Goal: Transaction & Acquisition: Book appointment/travel/reservation

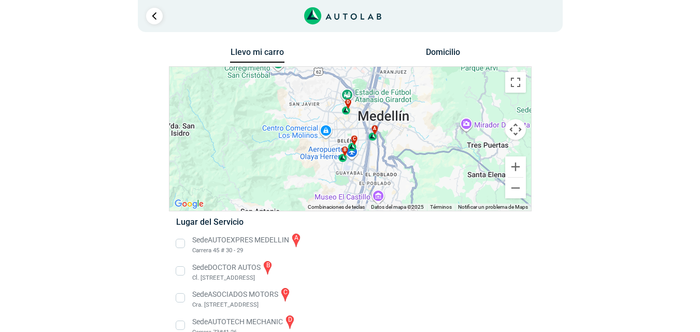
scroll to position [19, 0]
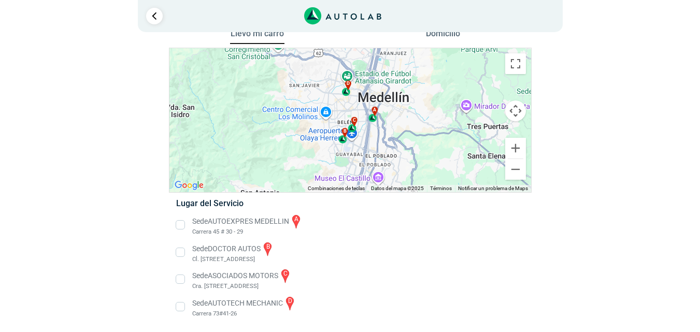
click at [183, 279] on li "Sede ASOCIADOS MOTORS c Cra. [STREET_ADDRESS]" at bounding box center [349, 279] width 363 height 23
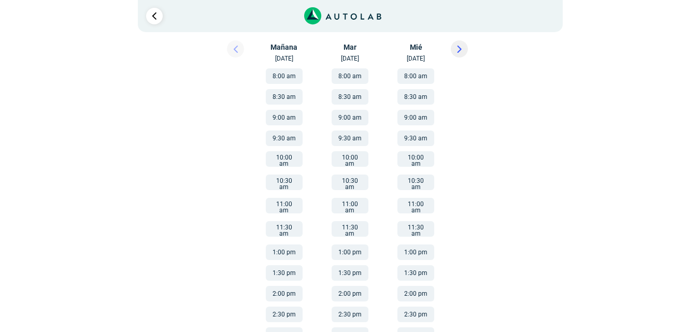
scroll to position [196, 0]
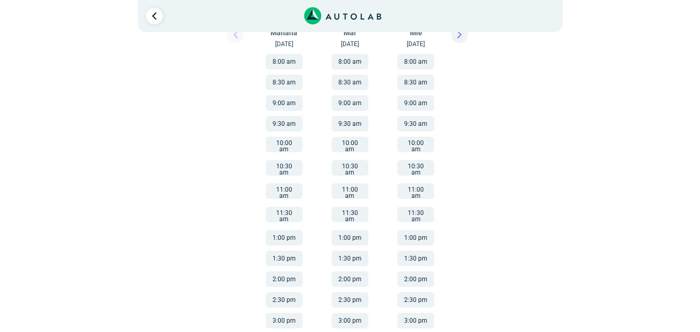
click at [286, 313] on button "3:00 pm" at bounding box center [284, 321] width 37 height 16
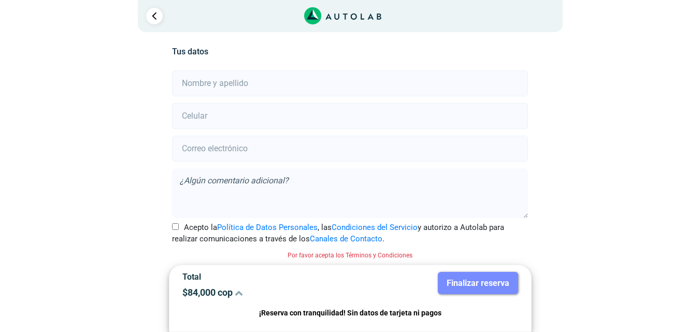
scroll to position [231, 0]
click at [177, 228] on input "Acepto la Política de Datos Personales , las Condiciones del Servicio y autoriz…" at bounding box center [175, 225] width 7 height 7
checkbox input "true"
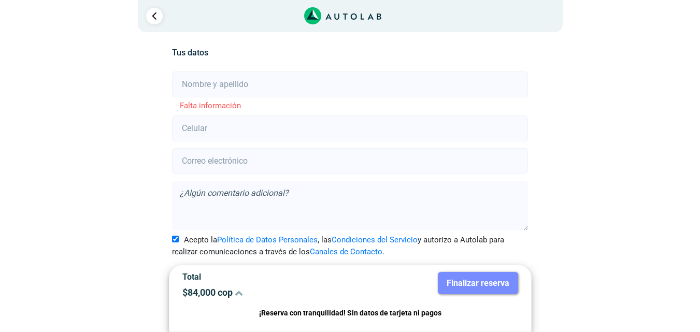
scroll to position [229, 0]
click at [223, 88] on input "text" at bounding box center [350, 84] width 356 height 26
click at [198, 96] on input "[PERSON_NAME]" at bounding box center [350, 96] width 356 height 26
click at [187, 95] on input "[PERSON_NAME]" at bounding box center [350, 96] width 356 height 26
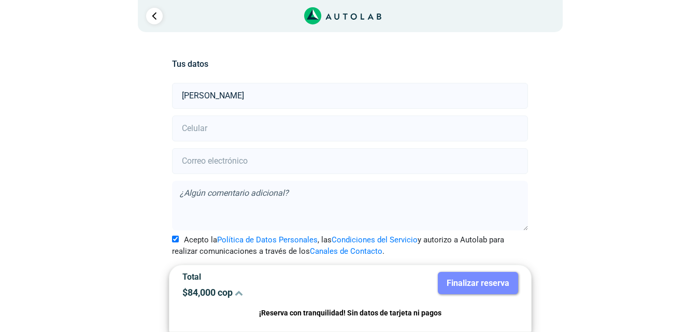
click at [216, 94] on input "[PERSON_NAME]" at bounding box center [350, 96] width 356 height 26
type input "[PERSON_NAME]"
click at [215, 131] on input "number" at bounding box center [350, 128] width 356 height 26
type input "3102773576"
click at [264, 162] on input "email" at bounding box center [350, 161] width 356 height 26
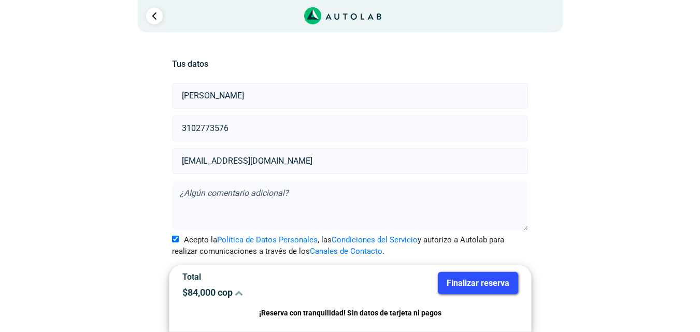
type input "[EMAIL_ADDRESS][DOMAIN_NAME]"
click at [464, 285] on button "Finalizar reserva" at bounding box center [478, 283] width 80 height 22
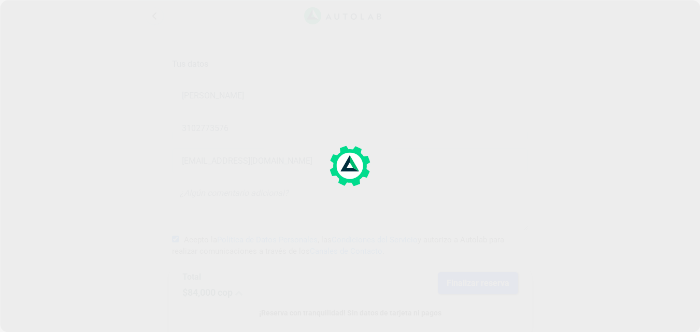
scroll to position [0, 0]
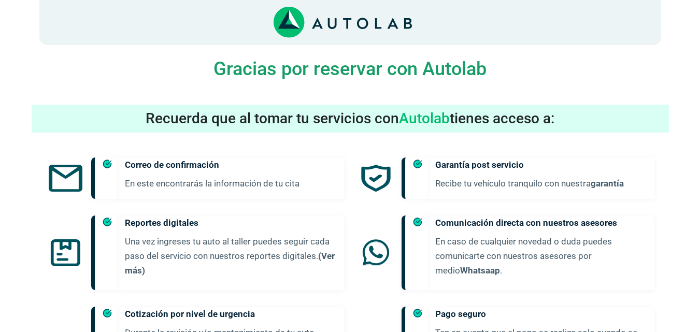
scroll to position [291, 0]
